Goal: Submit feedback/report problem

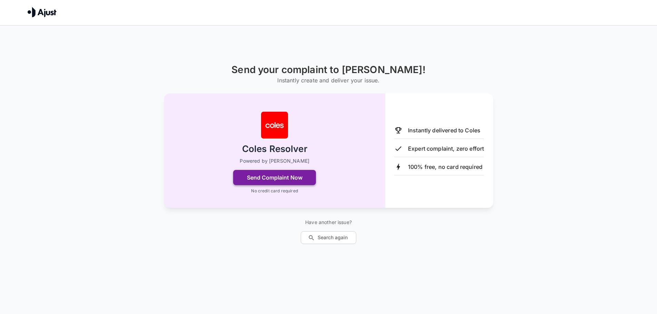
click at [284, 177] on button "Send Complaint Now" at bounding box center [274, 177] width 83 height 15
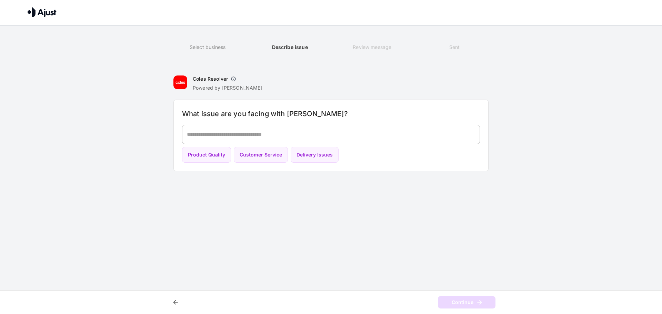
click at [276, 134] on textarea at bounding box center [331, 134] width 288 height 8
click at [211, 79] on h6 "Coles Resolver" at bounding box center [210, 78] width 35 height 7
click at [261, 154] on button "Customer Service" at bounding box center [261, 155] width 54 height 16
type textarea "**********"
click at [474, 303] on button "Continue" at bounding box center [467, 302] width 58 height 13
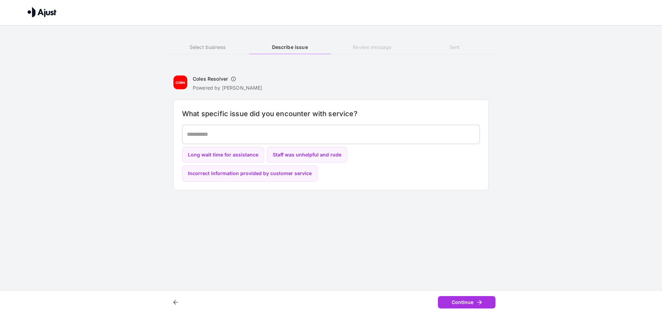
click at [268, 135] on textarea at bounding box center [331, 134] width 288 height 8
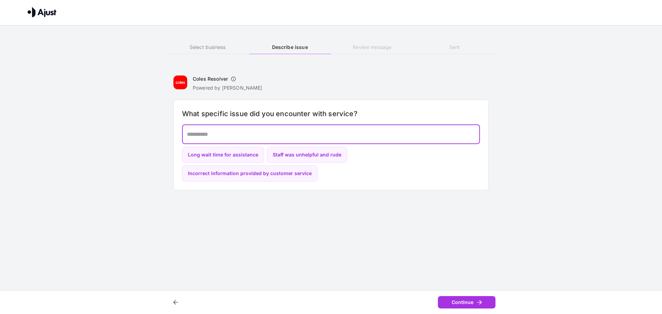
click at [530, 115] on div "Send your complaint to Coles Select business Describe issue Review message Sent…" at bounding box center [331, 98] width 662 height 197
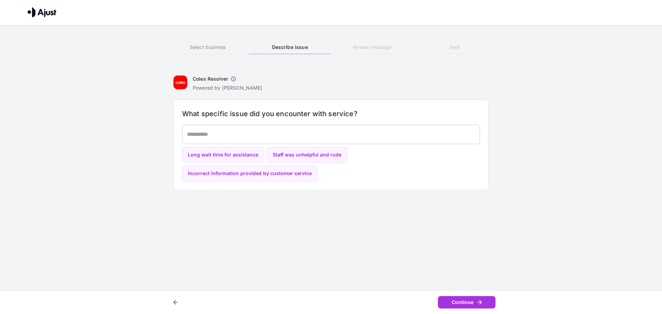
click at [507, 111] on div "Send your complaint to Coles Select business Describe issue Review message Sent…" at bounding box center [331, 98] width 662 height 197
